Goal: Entertainment & Leisure: Consume media (video, audio)

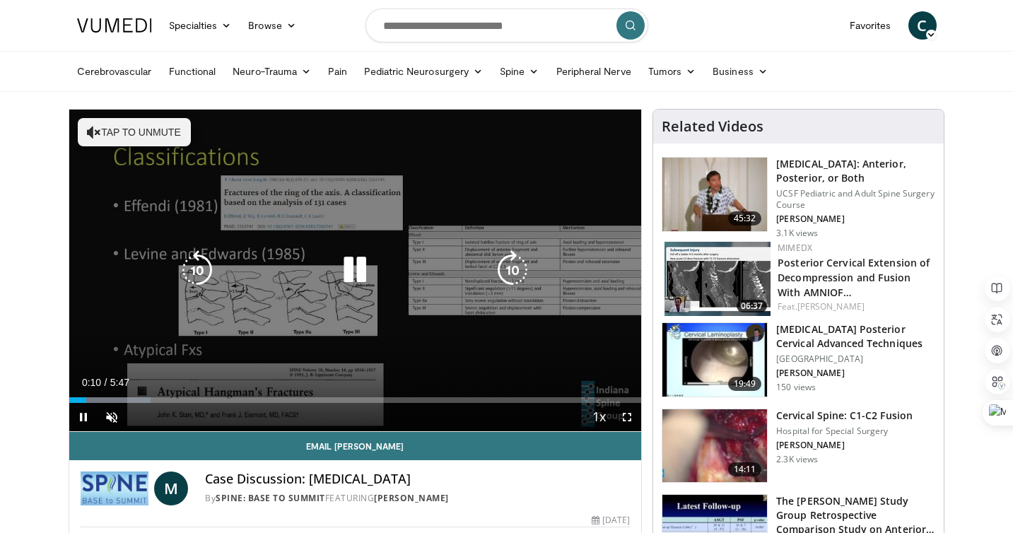
click at [358, 271] on icon "Video Player" at bounding box center [355, 270] width 40 height 40
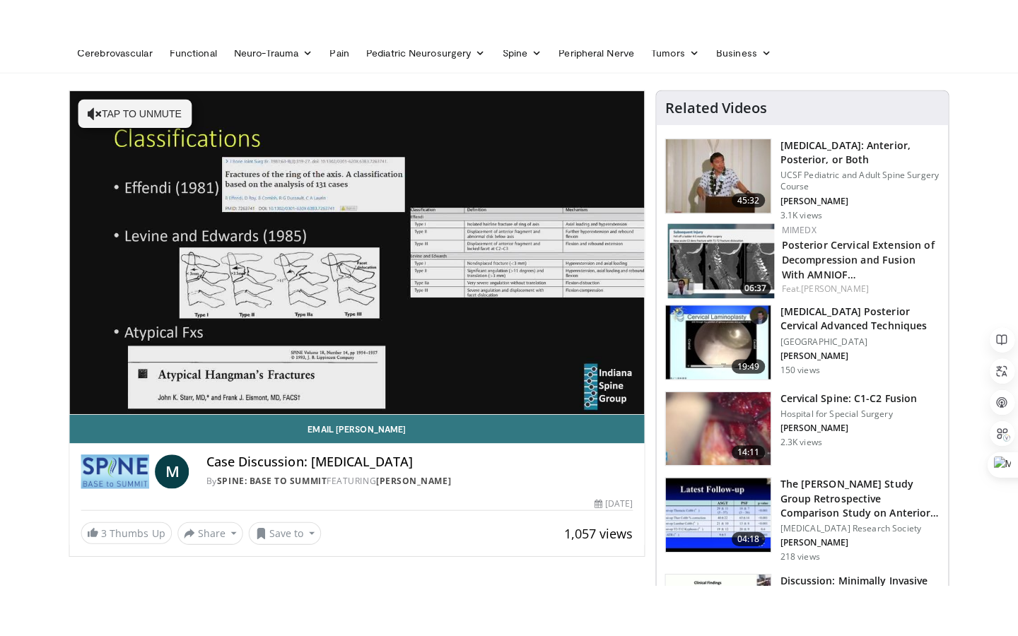
scroll to position [70, 0]
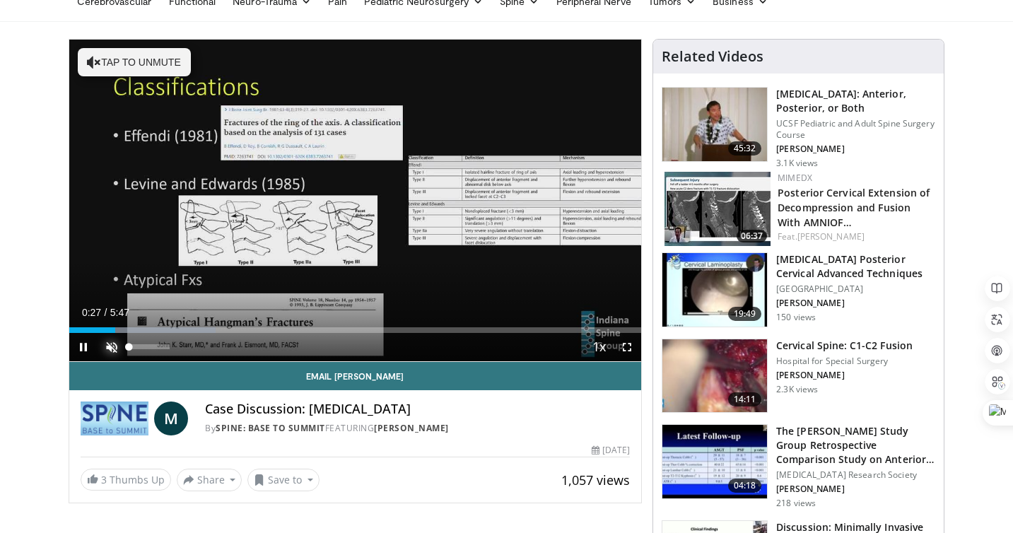
click at [111, 346] on span "Video Player" at bounding box center [112, 347] width 28 height 28
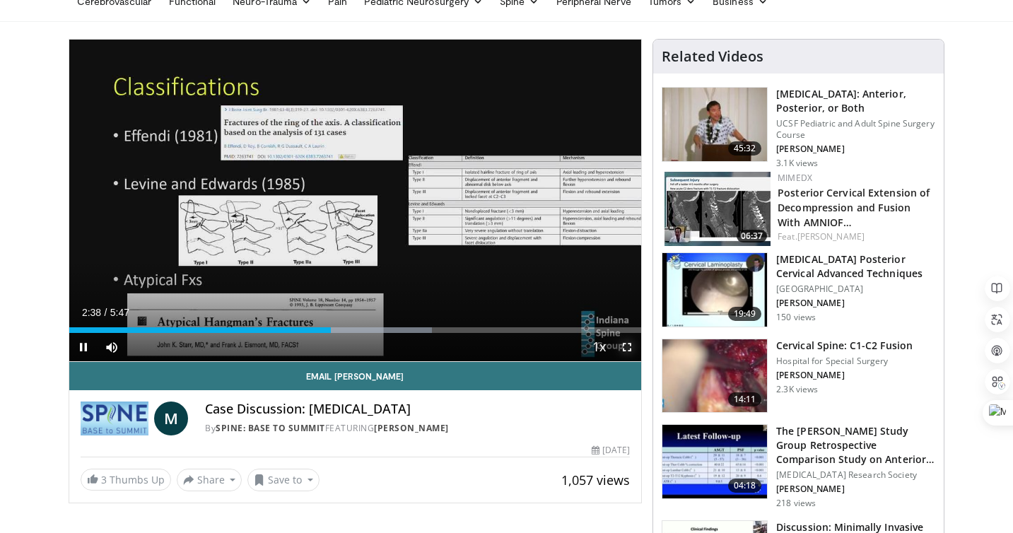
click at [629, 349] on span "Video Player" at bounding box center [627, 347] width 28 height 28
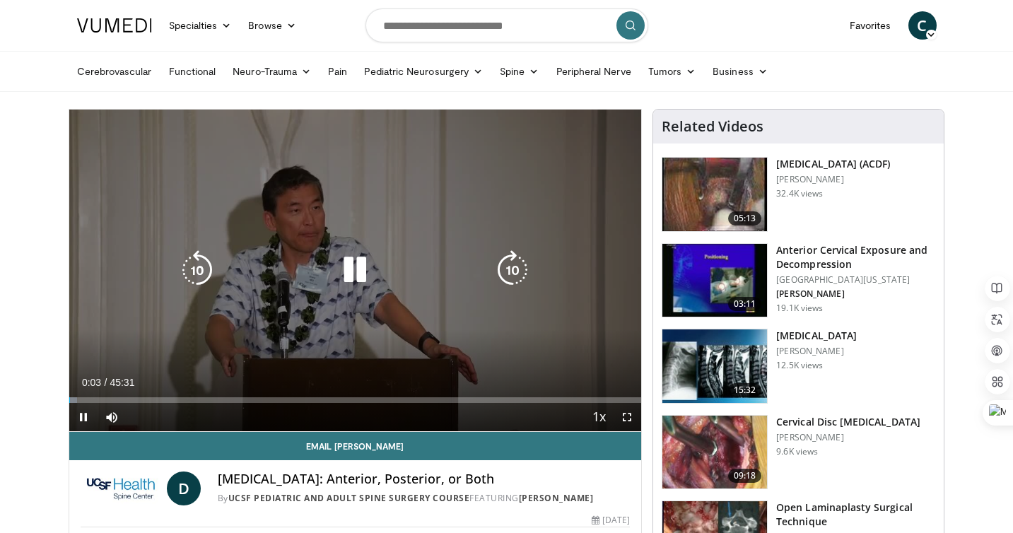
click at [354, 264] on icon "Video Player" at bounding box center [355, 270] width 40 height 40
